Goal: Check status

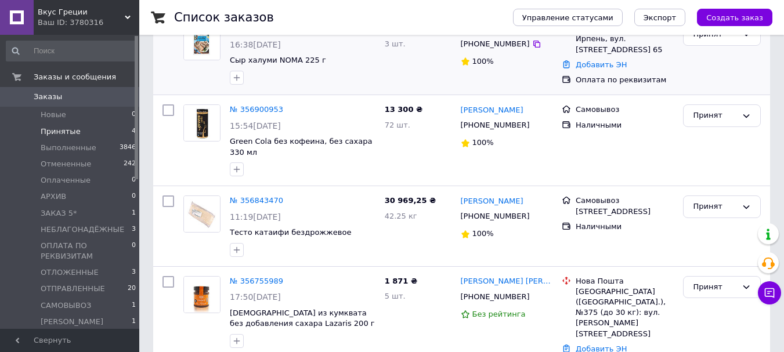
scroll to position [190, 0]
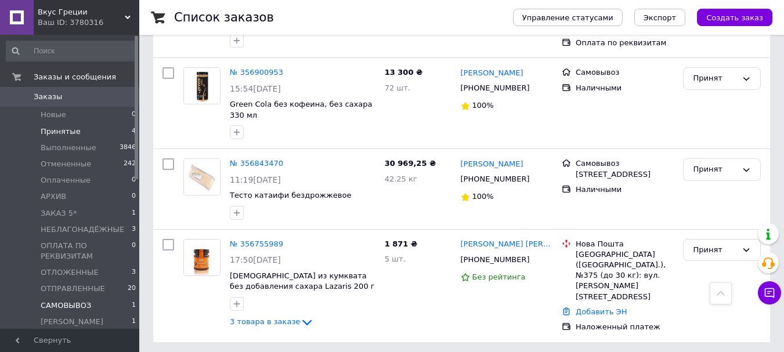
click at [63, 305] on span "САМОВЫВОЗ" at bounding box center [66, 305] width 50 height 10
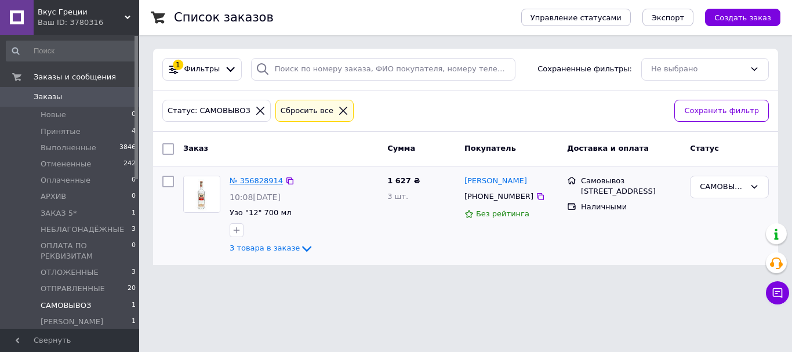
click at [244, 177] on link "№ 356828914" at bounding box center [256, 180] width 53 height 9
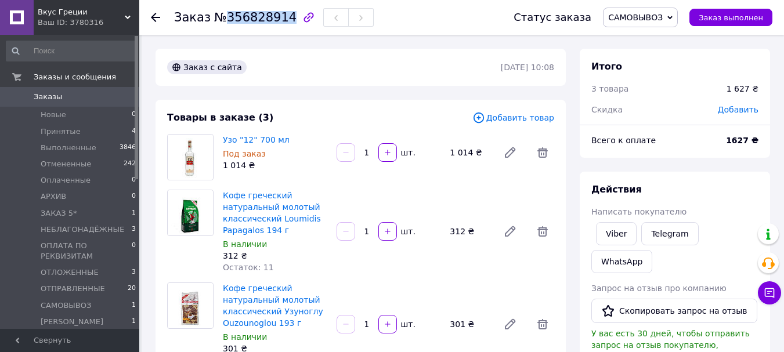
drag, startPoint x: 223, startPoint y: 17, endPoint x: 278, endPoint y: 16, distance: 55.7
click at [278, 16] on span "№356828914" at bounding box center [255, 17] width 82 height 14
copy span "356828914"
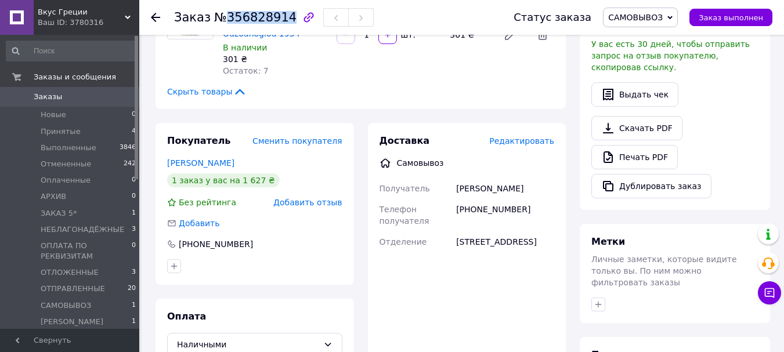
scroll to position [290, 0]
drag, startPoint x: 505, startPoint y: 187, endPoint x: 456, endPoint y: 189, distance: 48.8
click at [456, 189] on div "Катерина" at bounding box center [505, 187] width 103 height 21
copy div "Катерина"
